Goal: Information Seeking & Learning: Learn about a topic

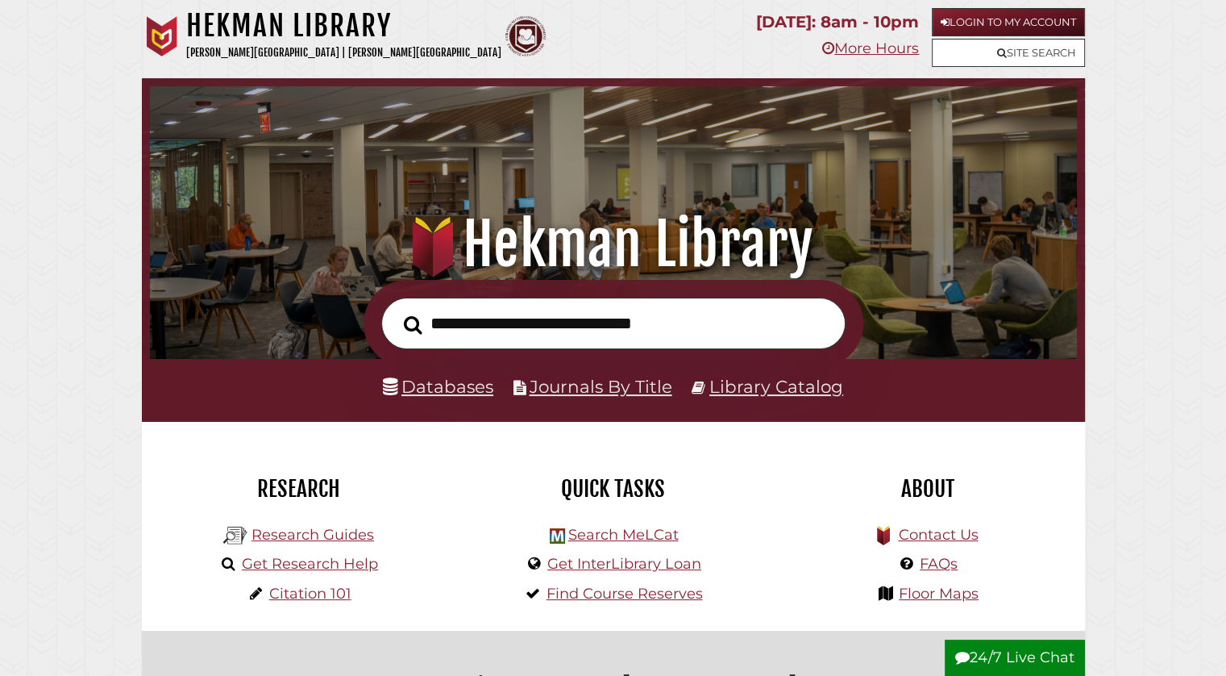
scroll to position [306, 919]
click at [469, 335] on input "text" at bounding box center [613, 324] width 464 height 52
click at [467, 333] on input "text" at bounding box center [613, 324] width 464 height 52
type input "********"
click at [396, 310] on button "Search" at bounding box center [413, 324] width 35 height 28
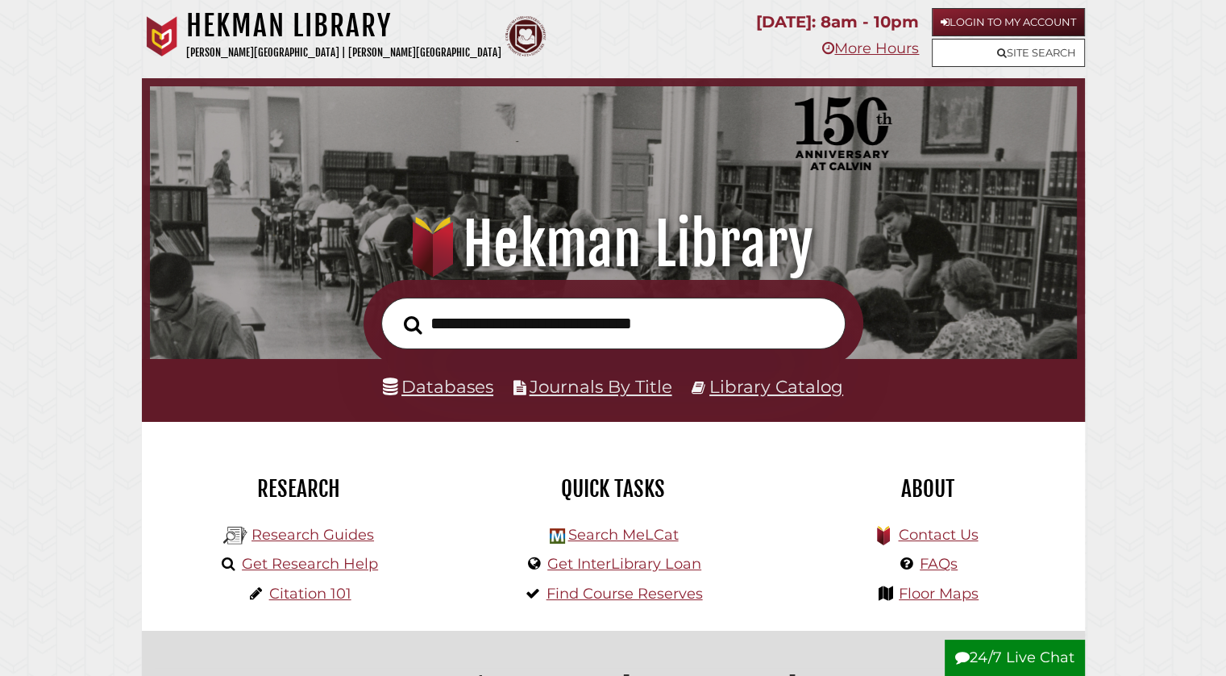
scroll to position [306, 919]
click at [464, 384] on link "Databases" at bounding box center [438, 386] width 110 height 21
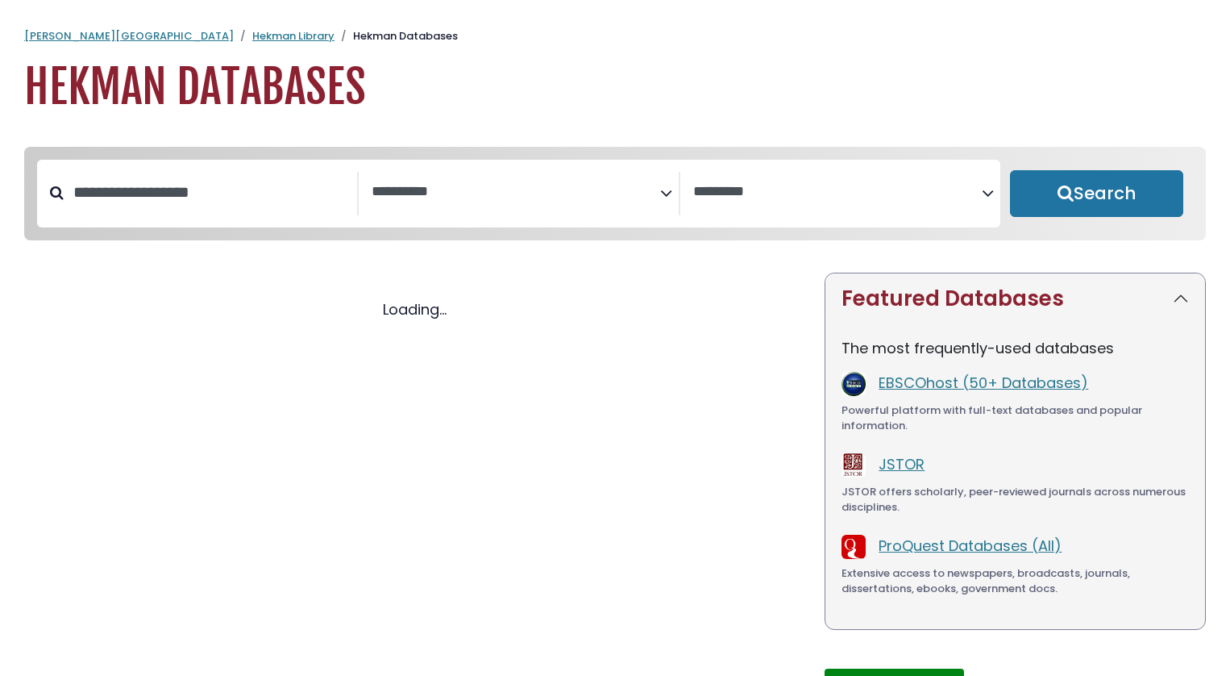
select select "Database Subject Filter"
select select "Database Vendors Filter"
select select "Database Subject Filter"
select select "Database Vendors Filter"
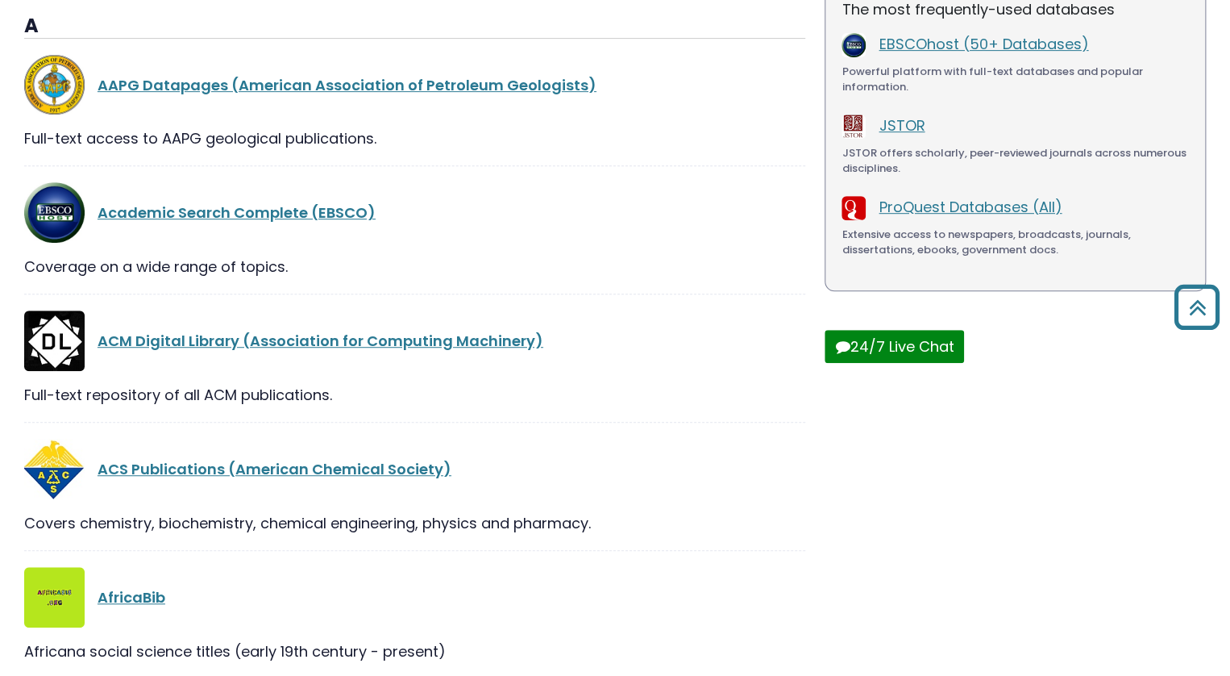
scroll to position [90, 0]
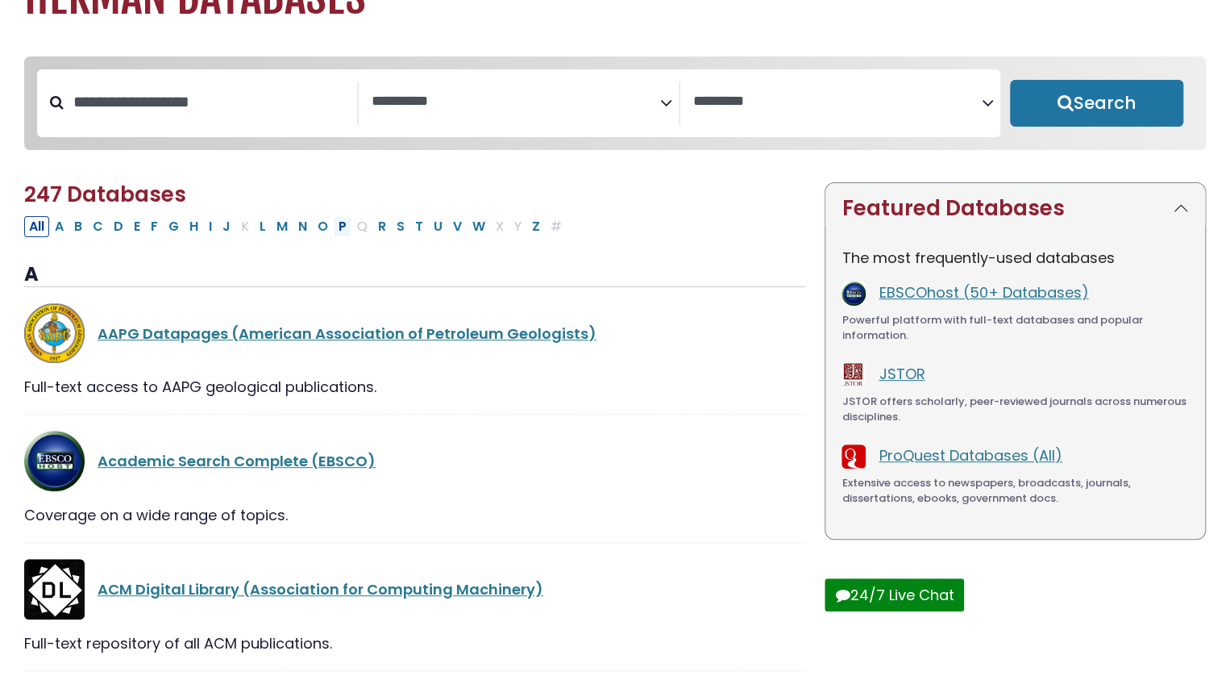
click at [338, 235] on button "P" at bounding box center [343, 226] width 18 height 21
select select "Database Subject Filter"
select select "Database Vendors Filter"
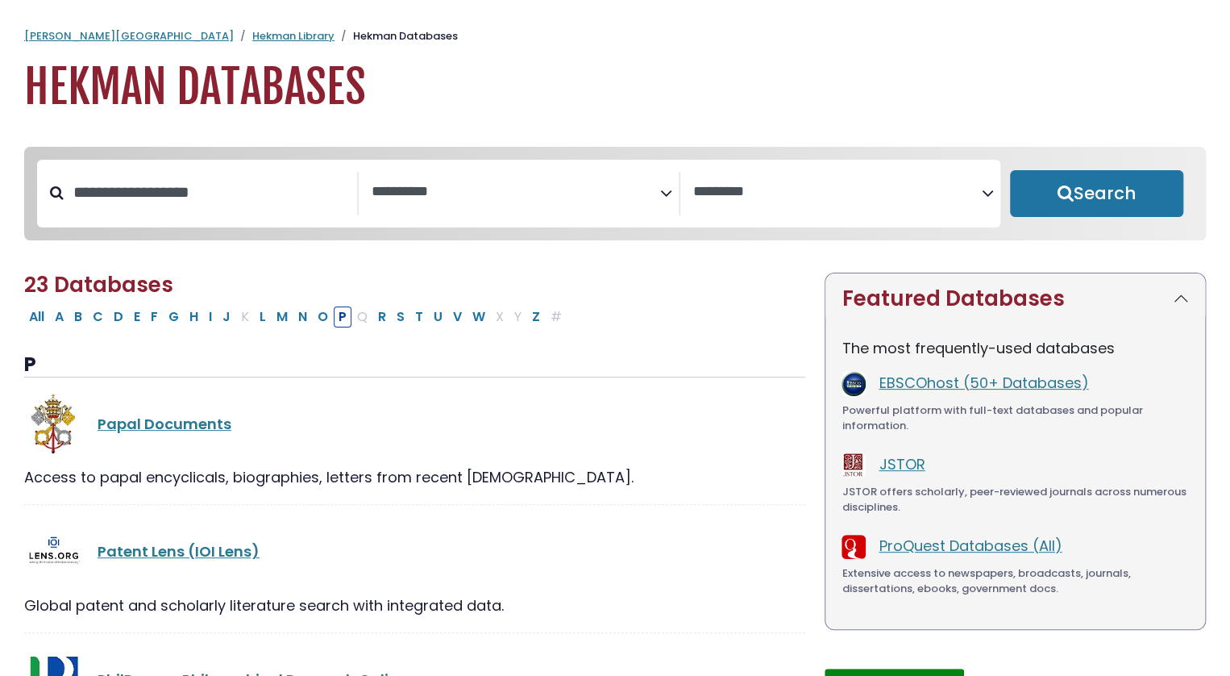
click at [461, 223] on div "**********" at bounding box center [519, 194] width 964 height 68
click at [546, 199] on textarea "Search" at bounding box center [516, 192] width 289 height 17
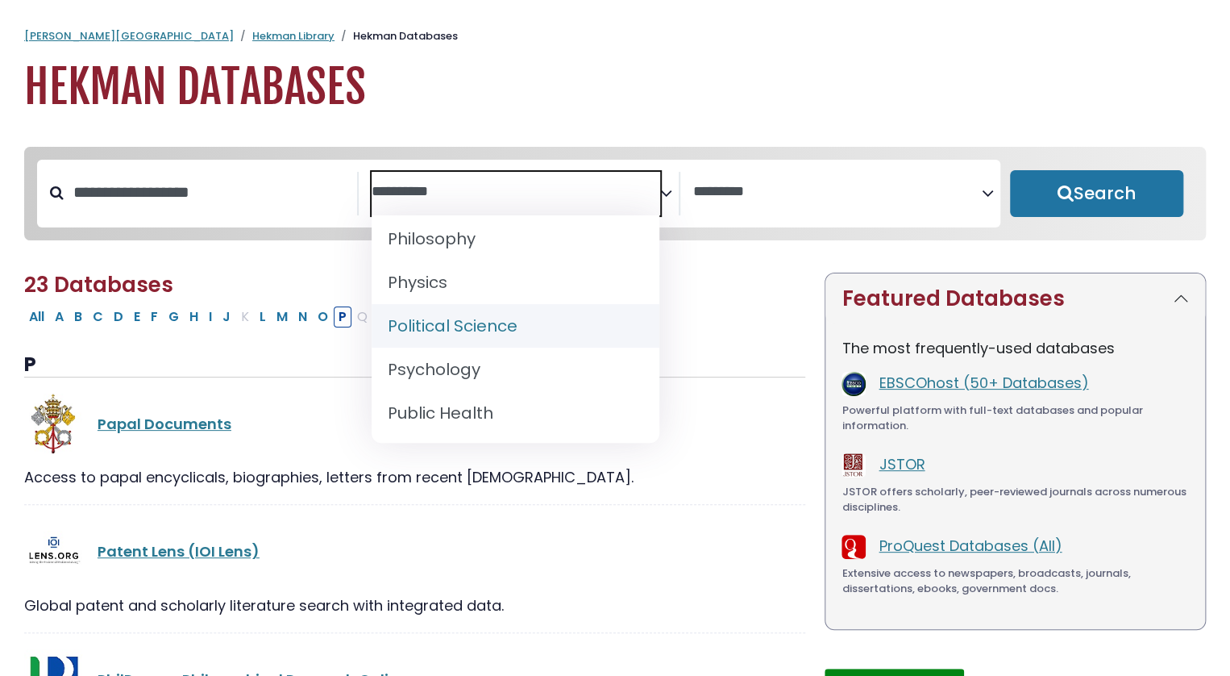
scroll to position [1361, 0]
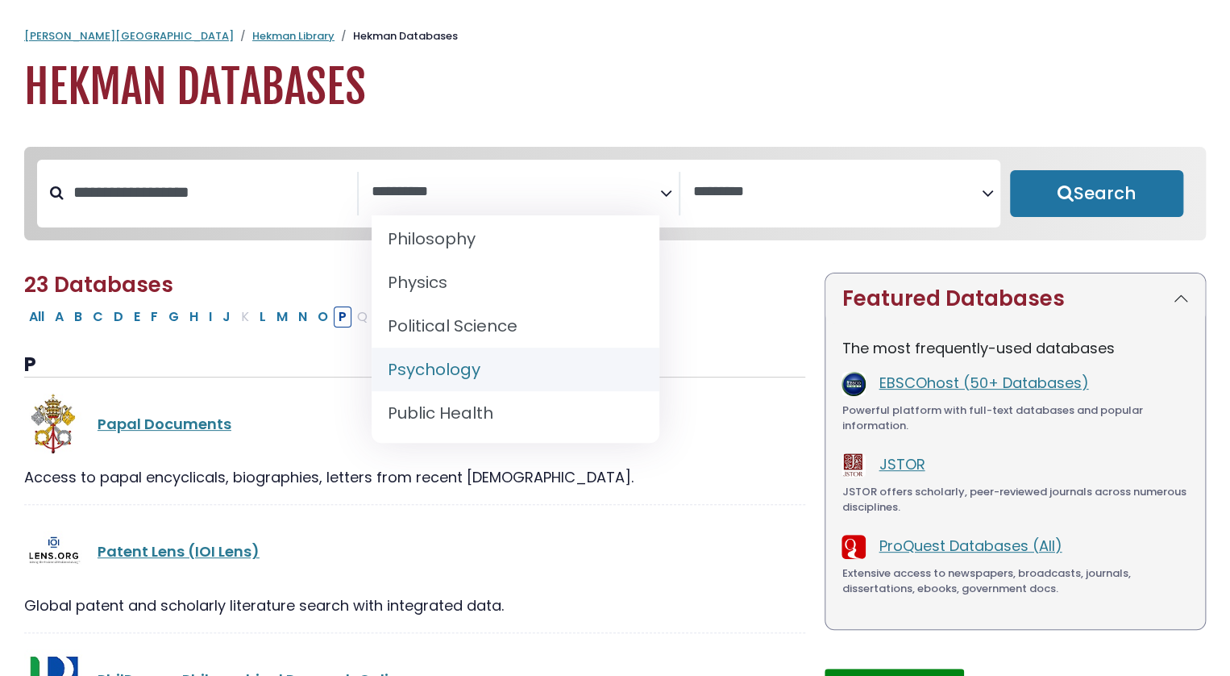
select select "*****"
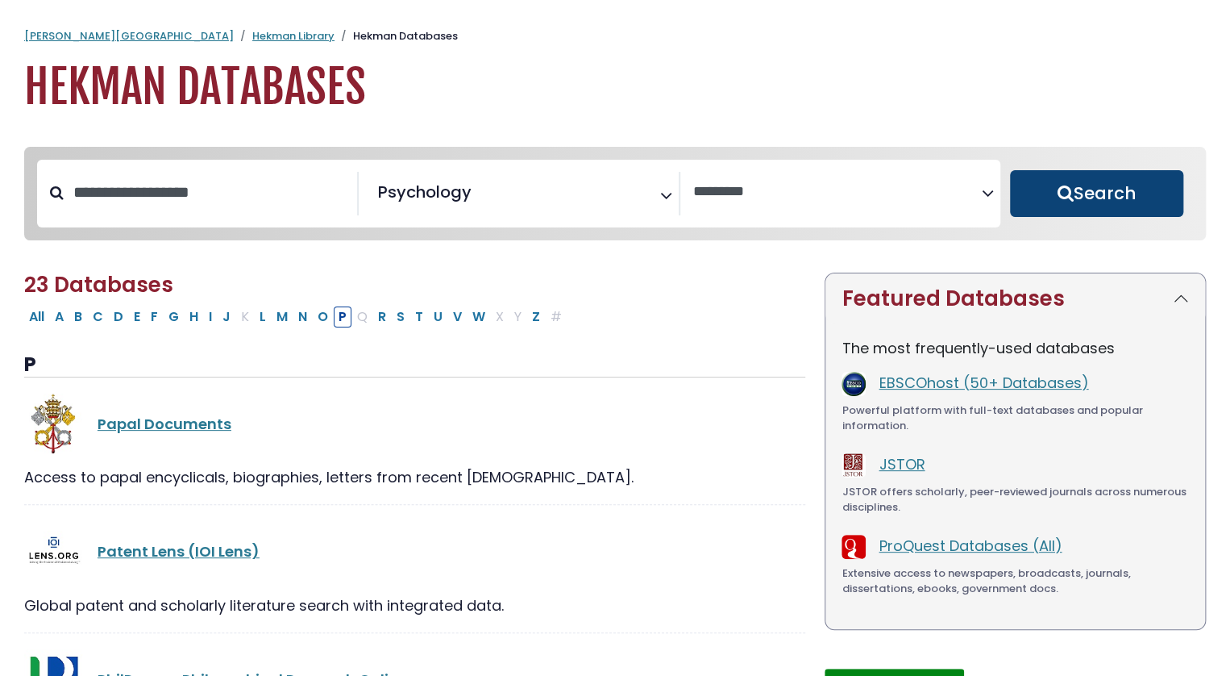
click at [1059, 214] on button "Search" at bounding box center [1096, 193] width 173 height 47
select select "Database Vendors Filter"
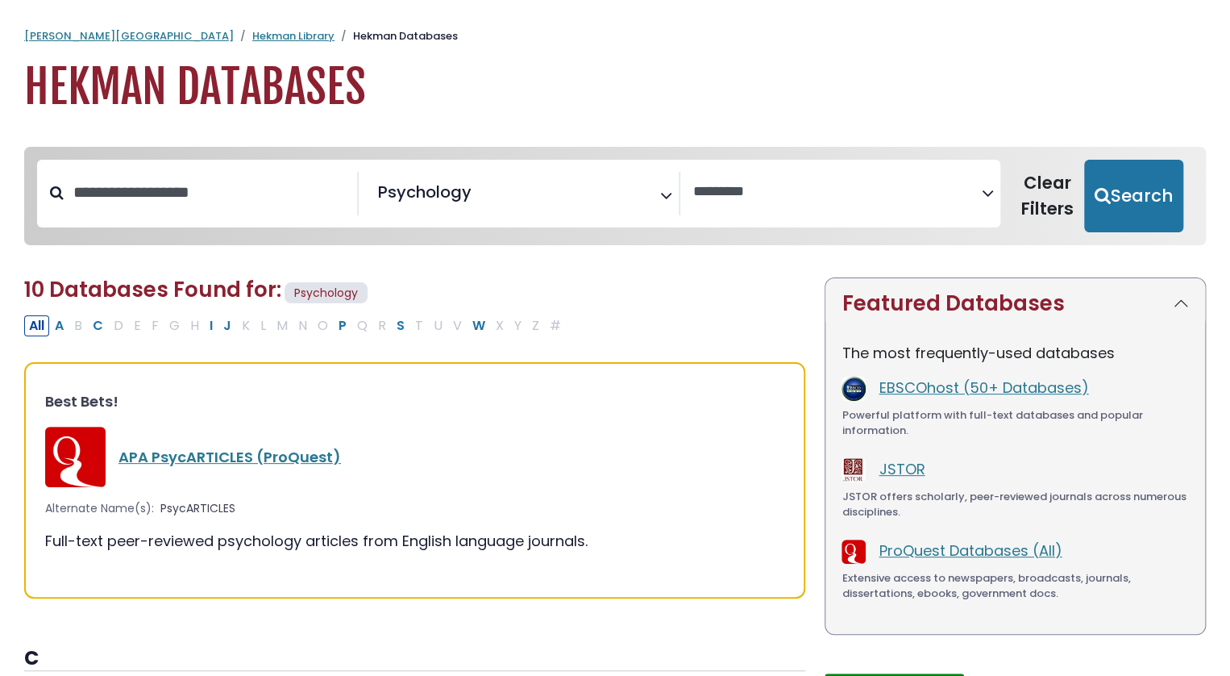
scroll to position [194, 0]
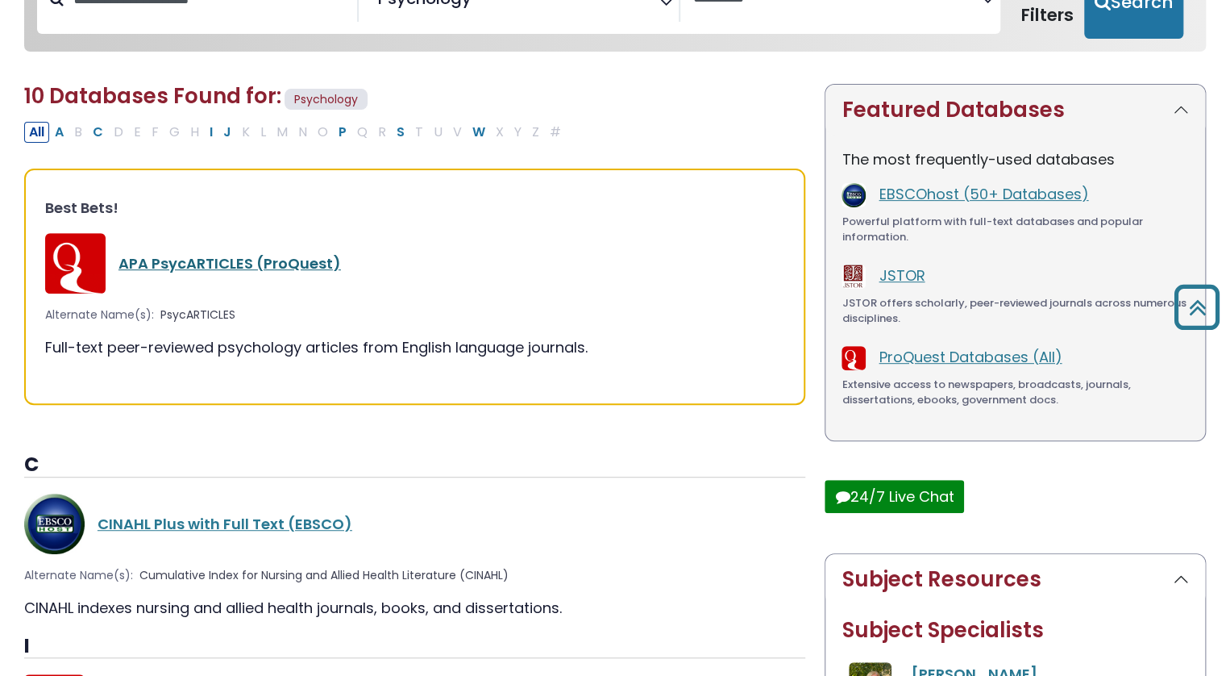
click at [271, 271] on link "APA PsycARTICLES (ProQuest)" at bounding box center [230, 263] width 223 height 20
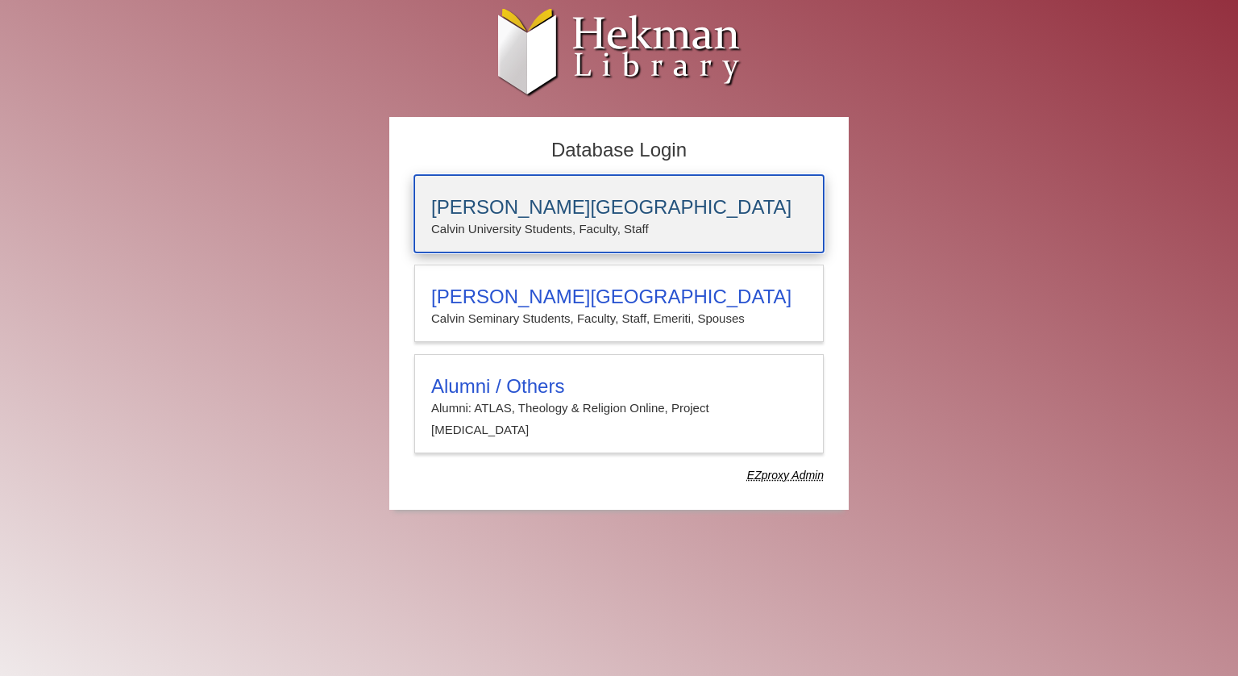
click at [618, 226] on p "Calvin University Students, Faculty, Staff" at bounding box center [619, 229] width 376 height 21
